Goal: Task Accomplishment & Management: Complete application form

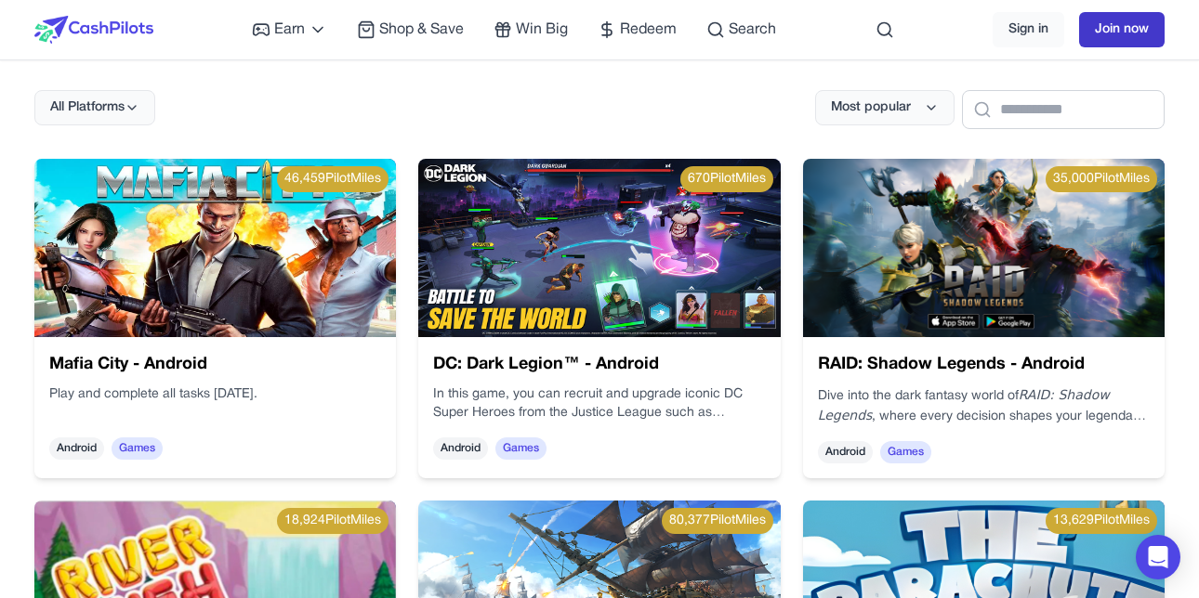
click at [1110, 27] on link "Join now" at bounding box center [1121, 29] width 85 height 35
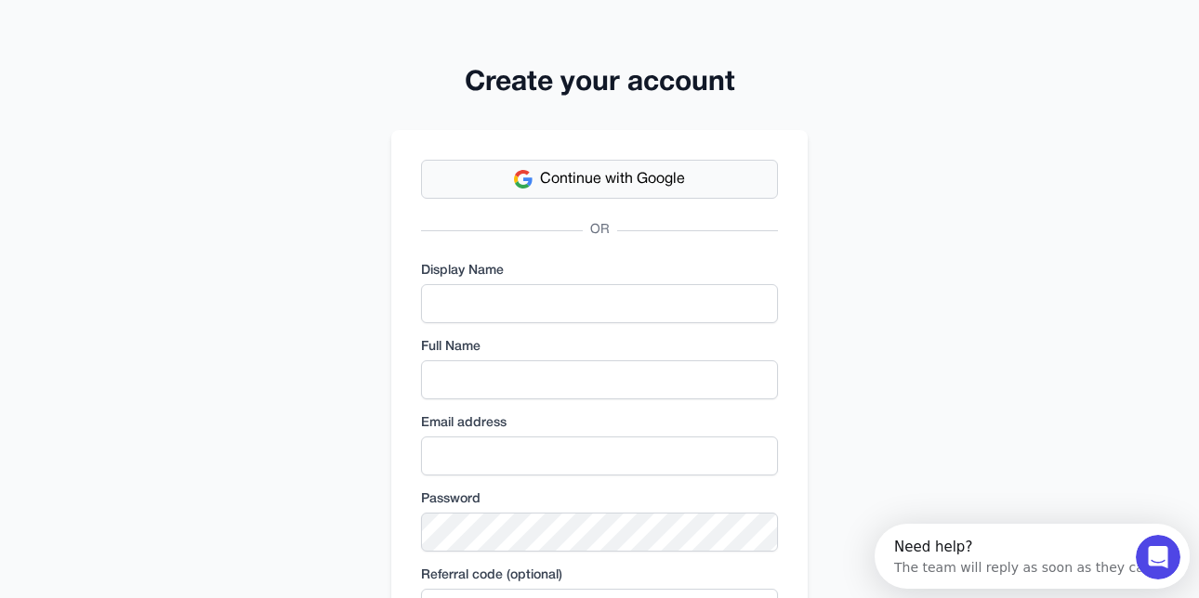
click at [620, 170] on span "Continue with Google" at bounding box center [612, 179] width 145 height 22
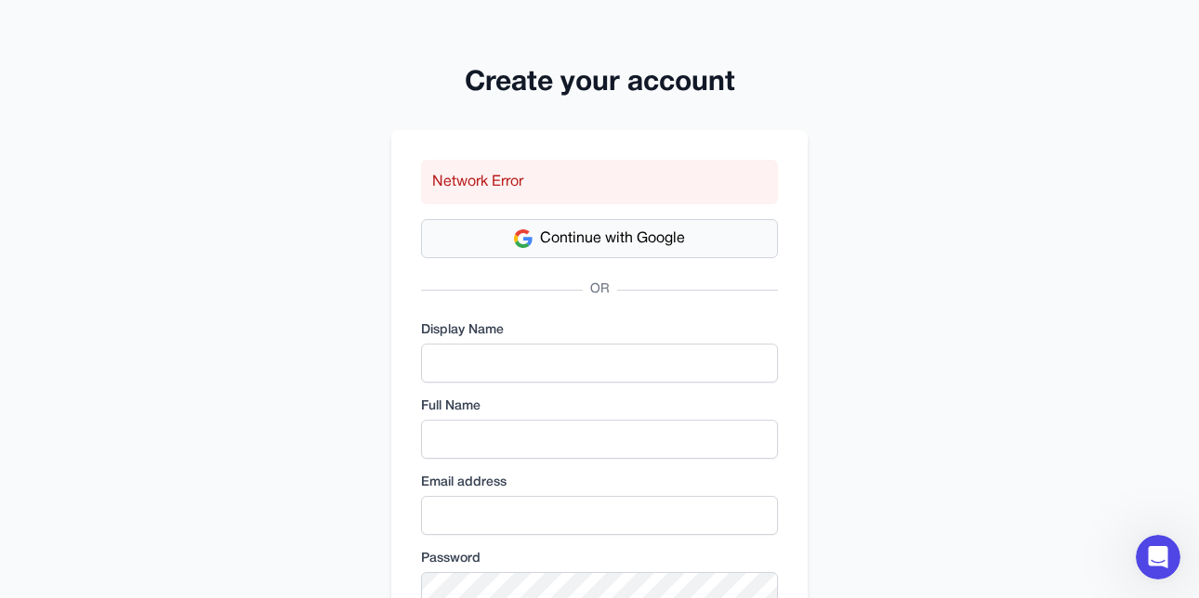
click at [679, 247] on span "Continue with Google" at bounding box center [612, 239] width 145 height 22
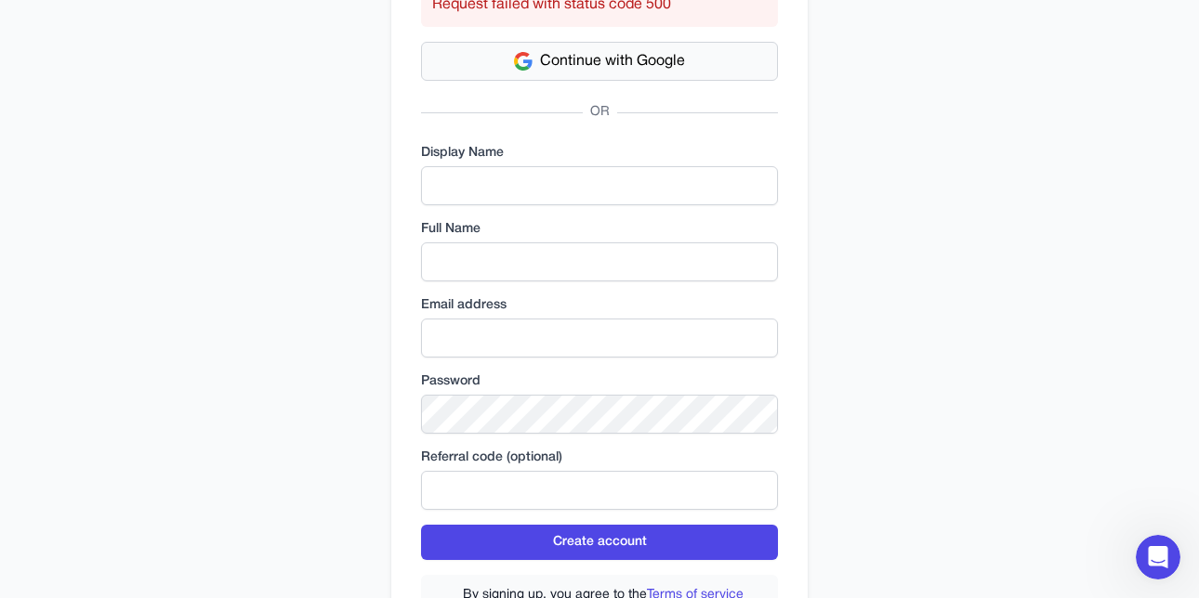
scroll to position [186, 0]
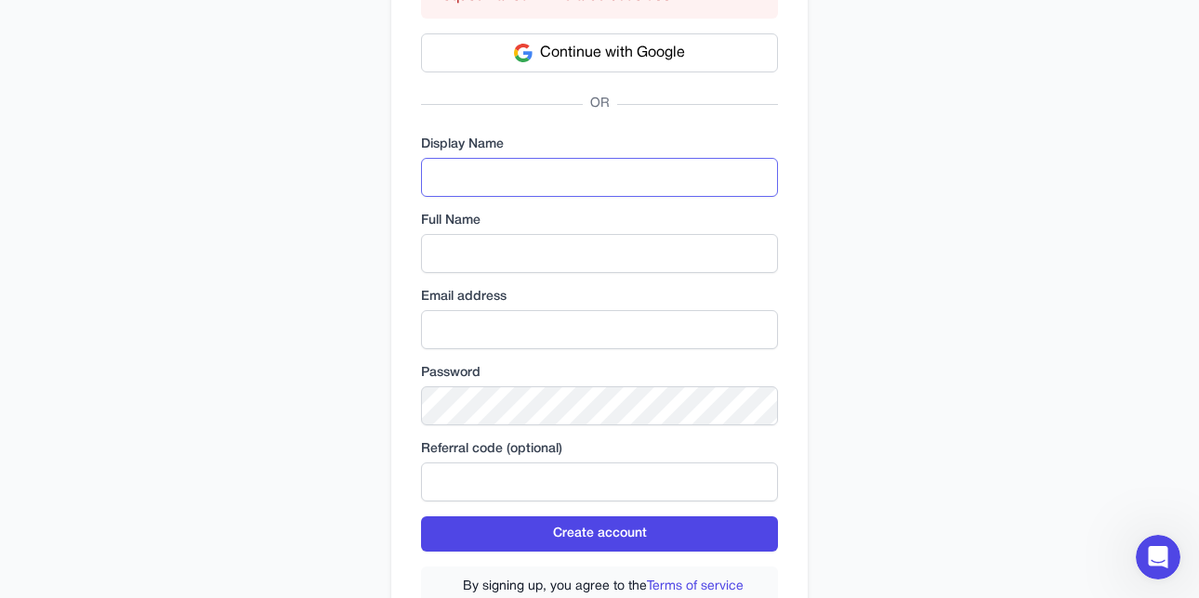
click at [544, 163] on input "text" at bounding box center [599, 177] width 357 height 39
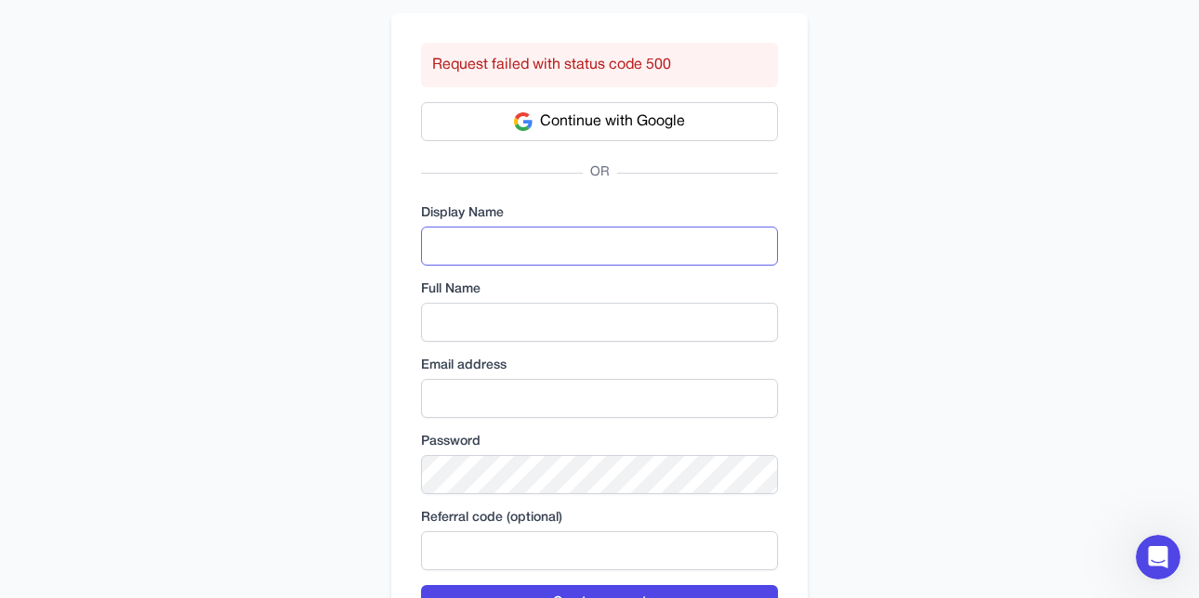
scroll to position [43, 0]
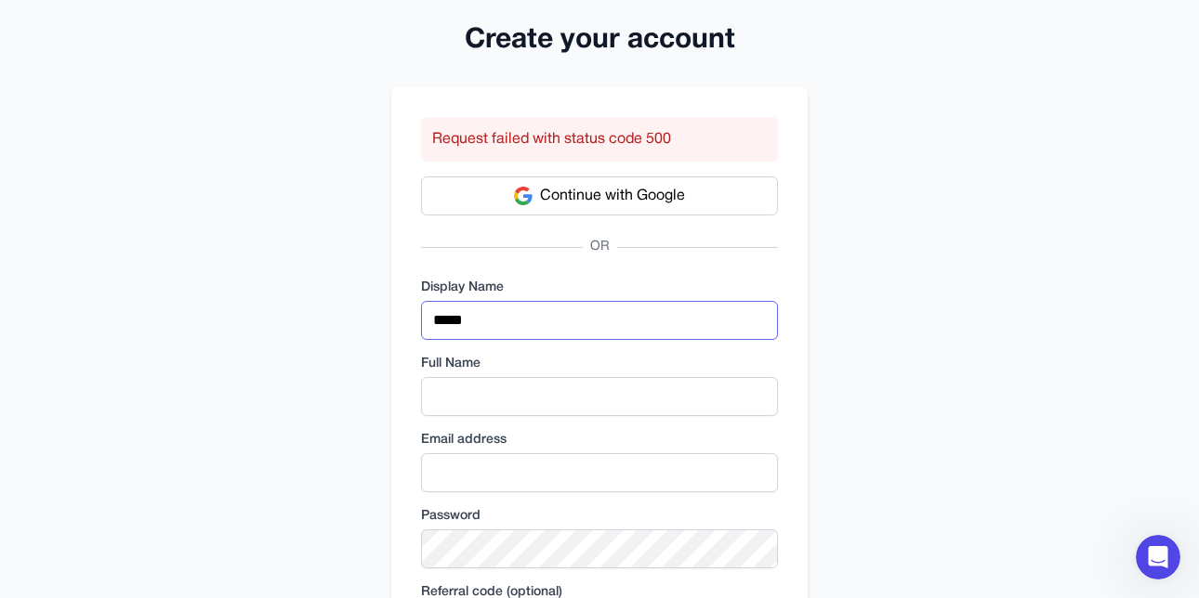
type input "*****"
click at [705, 377] on input "text" at bounding box center [599, 396] width 357 height 39
type input "*******"
click at [613, 477] on input "email" at bounding box center [599, 472] width 357 height 39
type input "**********"
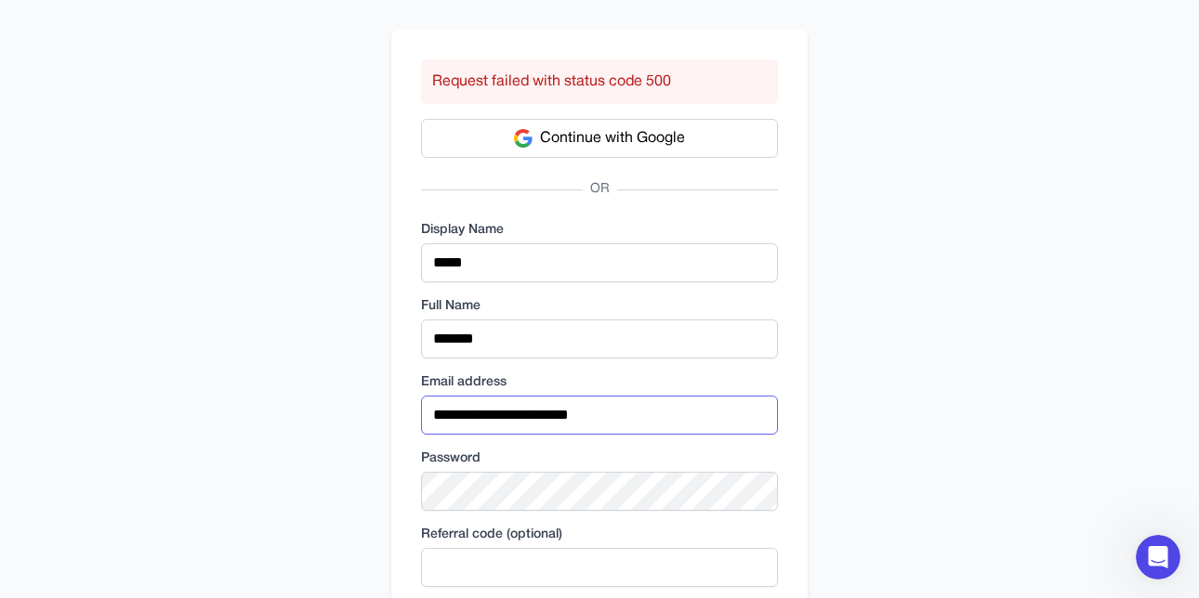
scroll to position [229, 0]
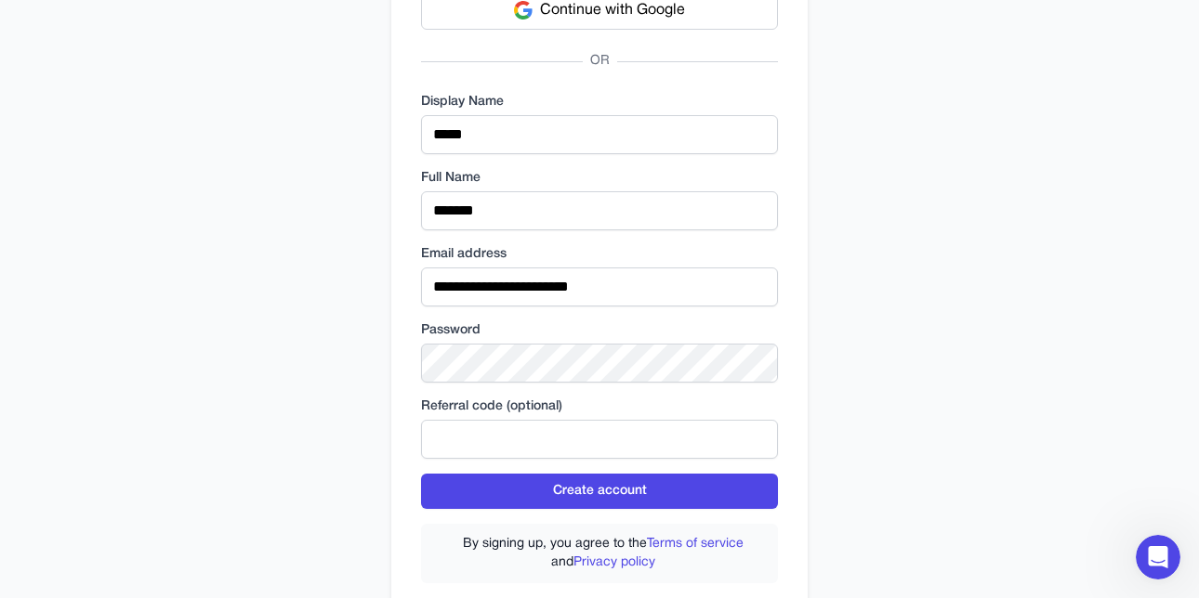
click at [623, 342] on div "Password" at bounding box center [599, 352] width 357 height 61
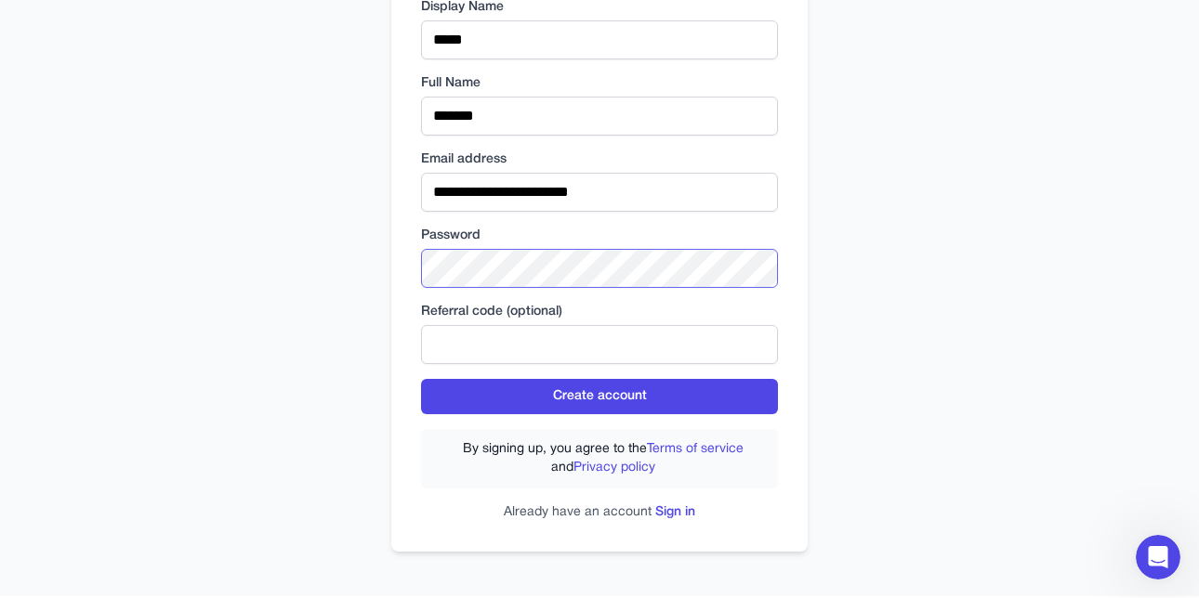
scroll to position [414, 0]
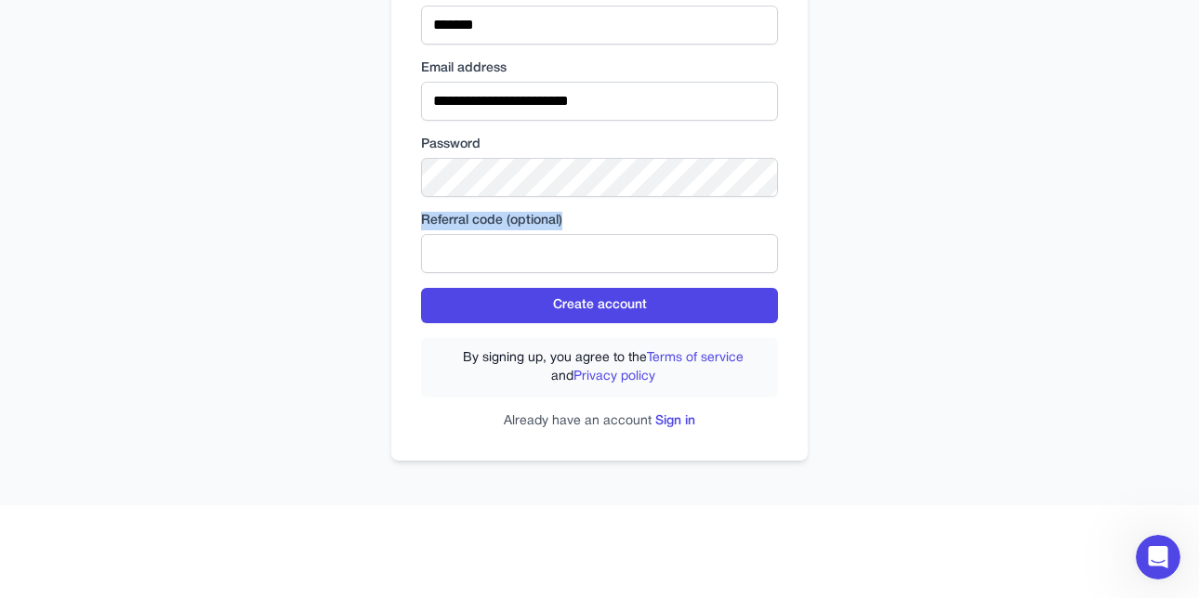
drag, startPoint x: 634, startPoint y: 226, endPoint x: 616, endPoint y: 236, distance: 20.4
click at [616, 236] on div "Referral code (optional)" at bounding box center [599, 242] width 357 height 61
click at [597, 241] on input "text" at bounding box center [599, 253] width 357 height 39
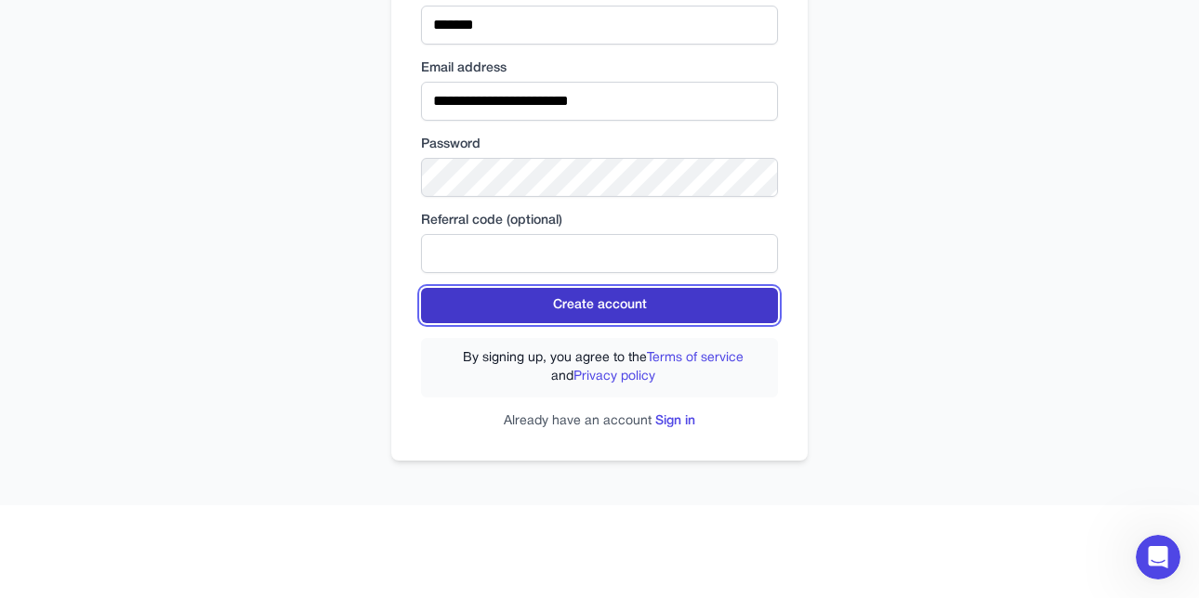
click at [628, 309] on button "Create account" at bounding box center [599, 305] width 357 height 35
click at [569, 300] on button "Create account" at bounding box center [599, 305] width 357 height 35
click at [632, 305] on button "Create account" at bounding box center [599, 305] width 357 height 35
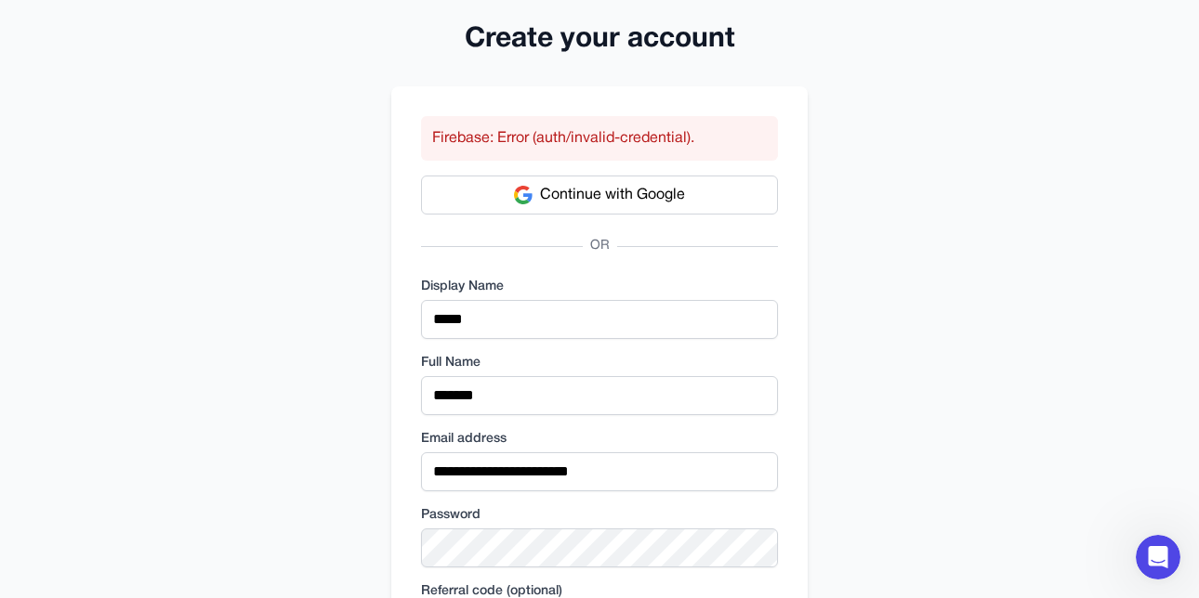
scroll to position [0, 0]
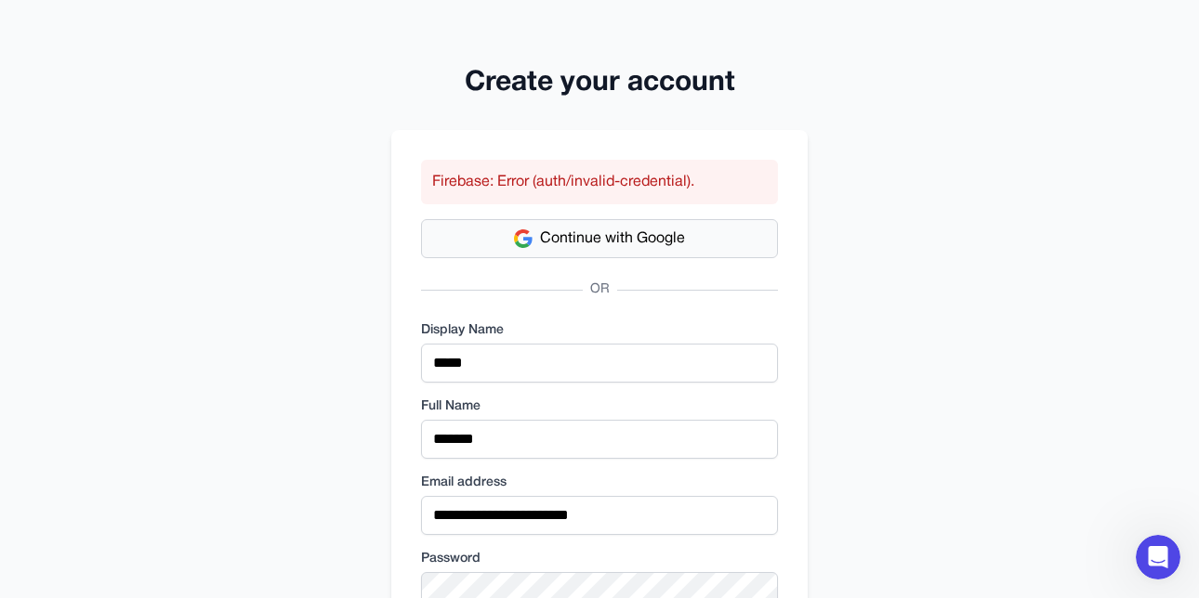
click at [663, 236] on span "Continue with Google" at bounding box center [612, 239] width 145 height 22
